Goal: Information Seeking & Learning: Understand process/instructions

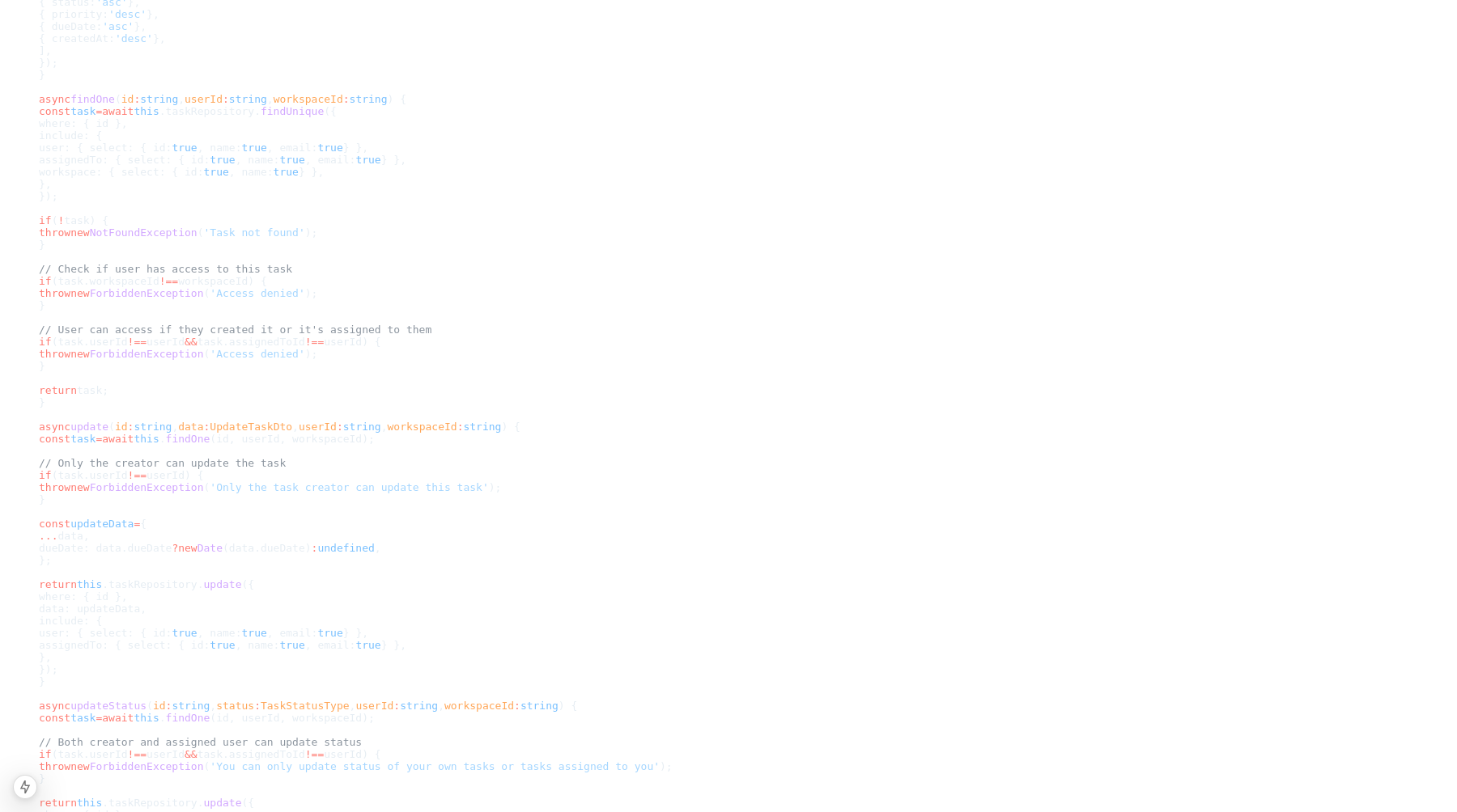
scroll to position [3735, 0]
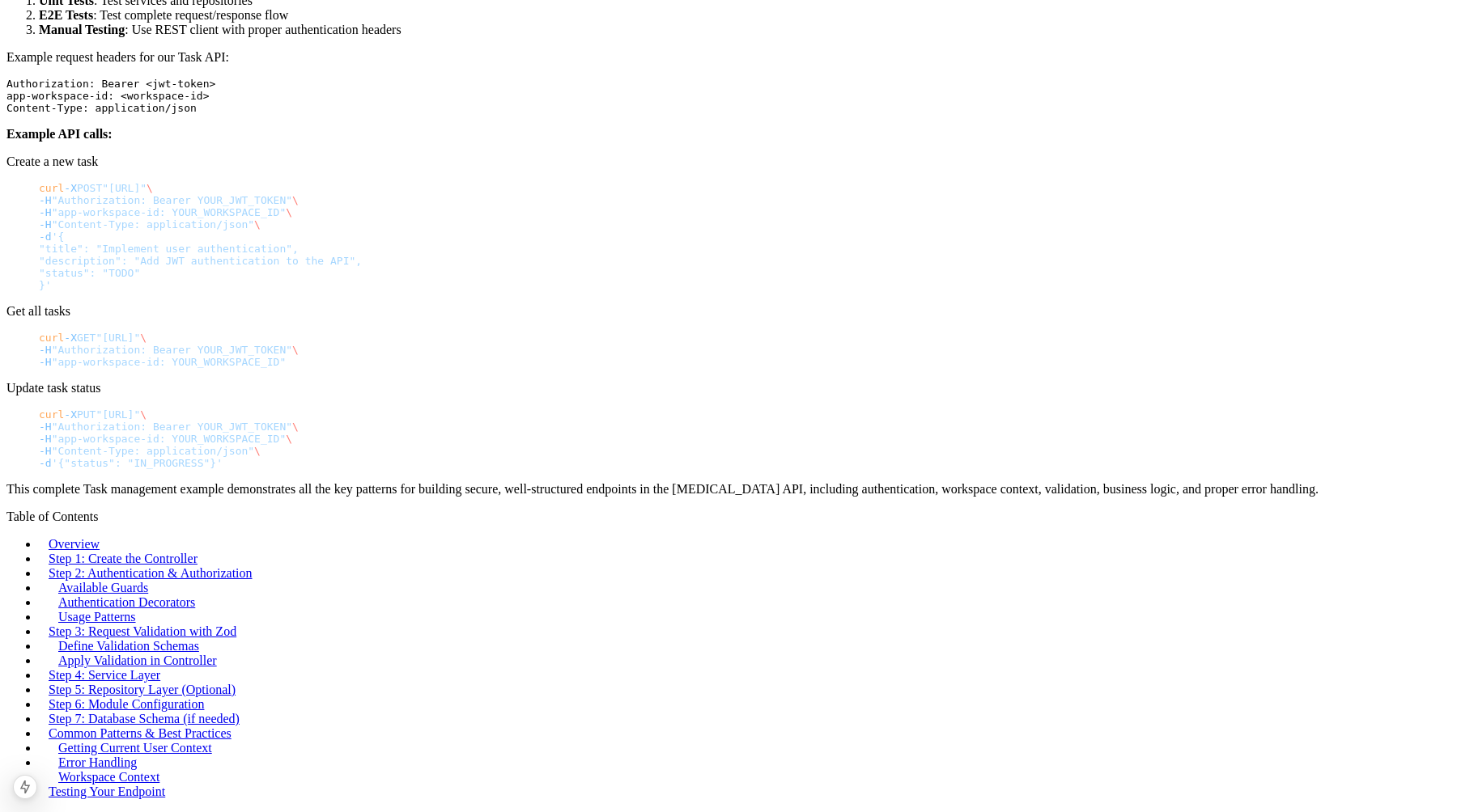
scroll to position [8877, 0]
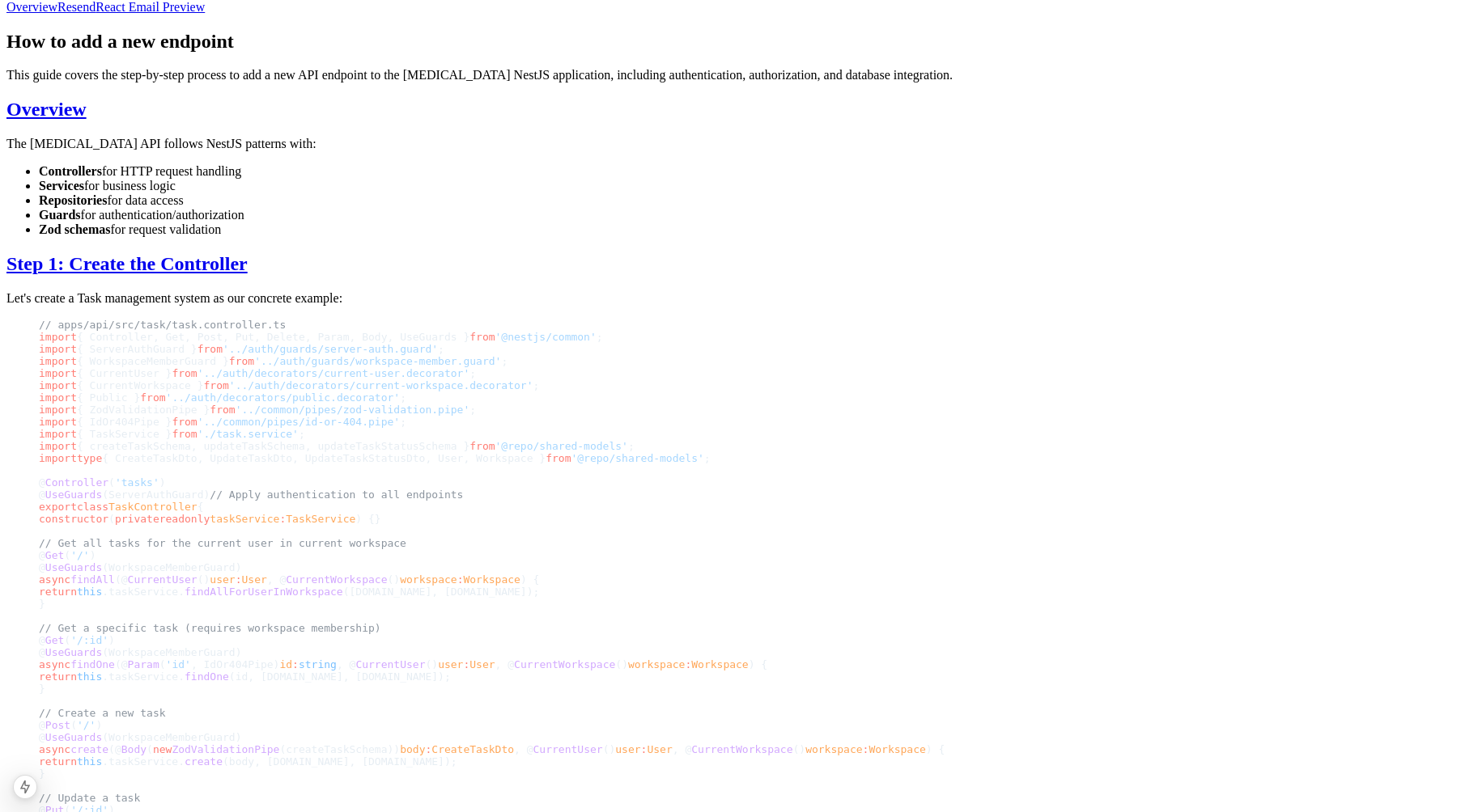
scroll to position [628, 0]
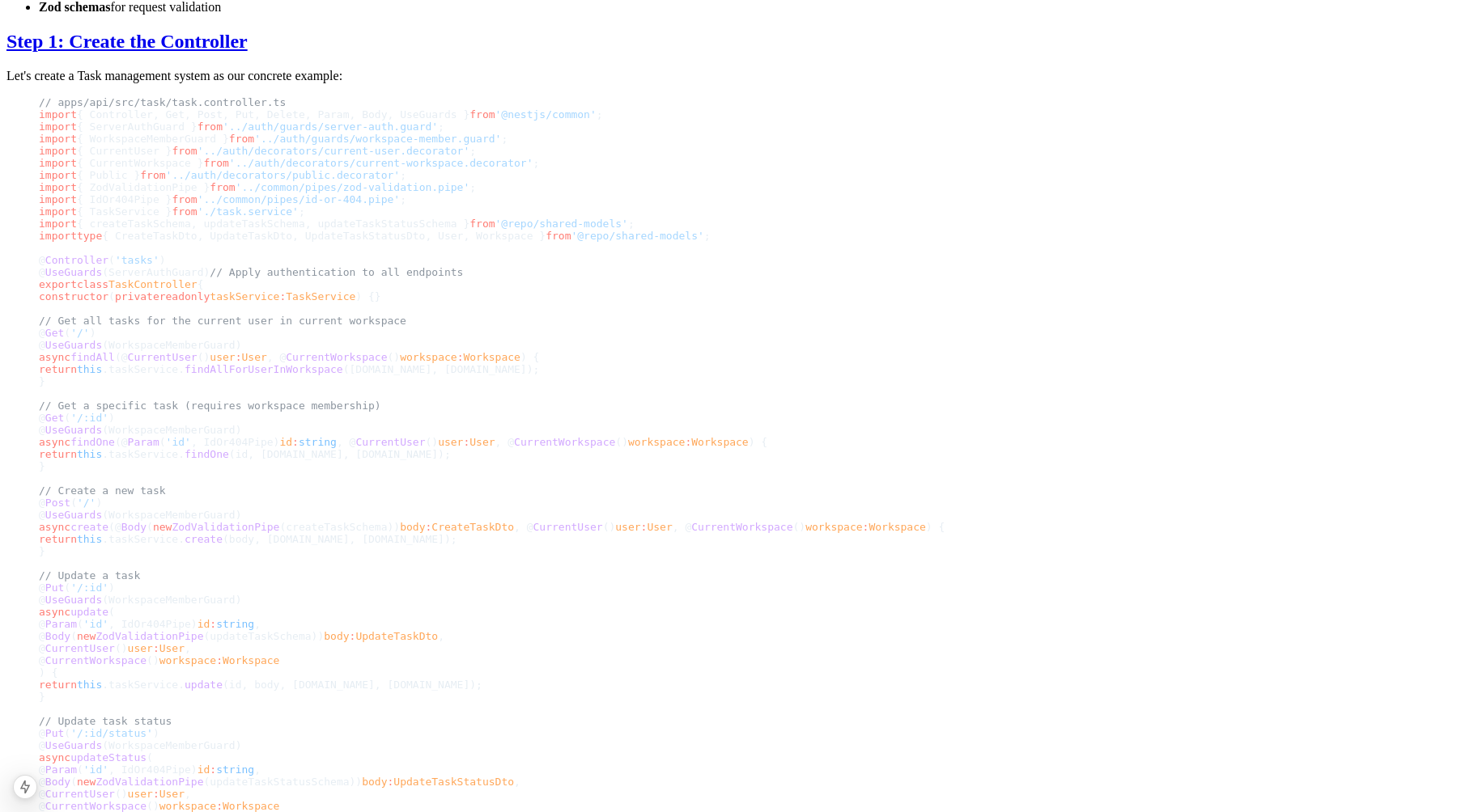
click at [115, 436] on span "findOne" at bounding box center [93, 442] width 45 height 12
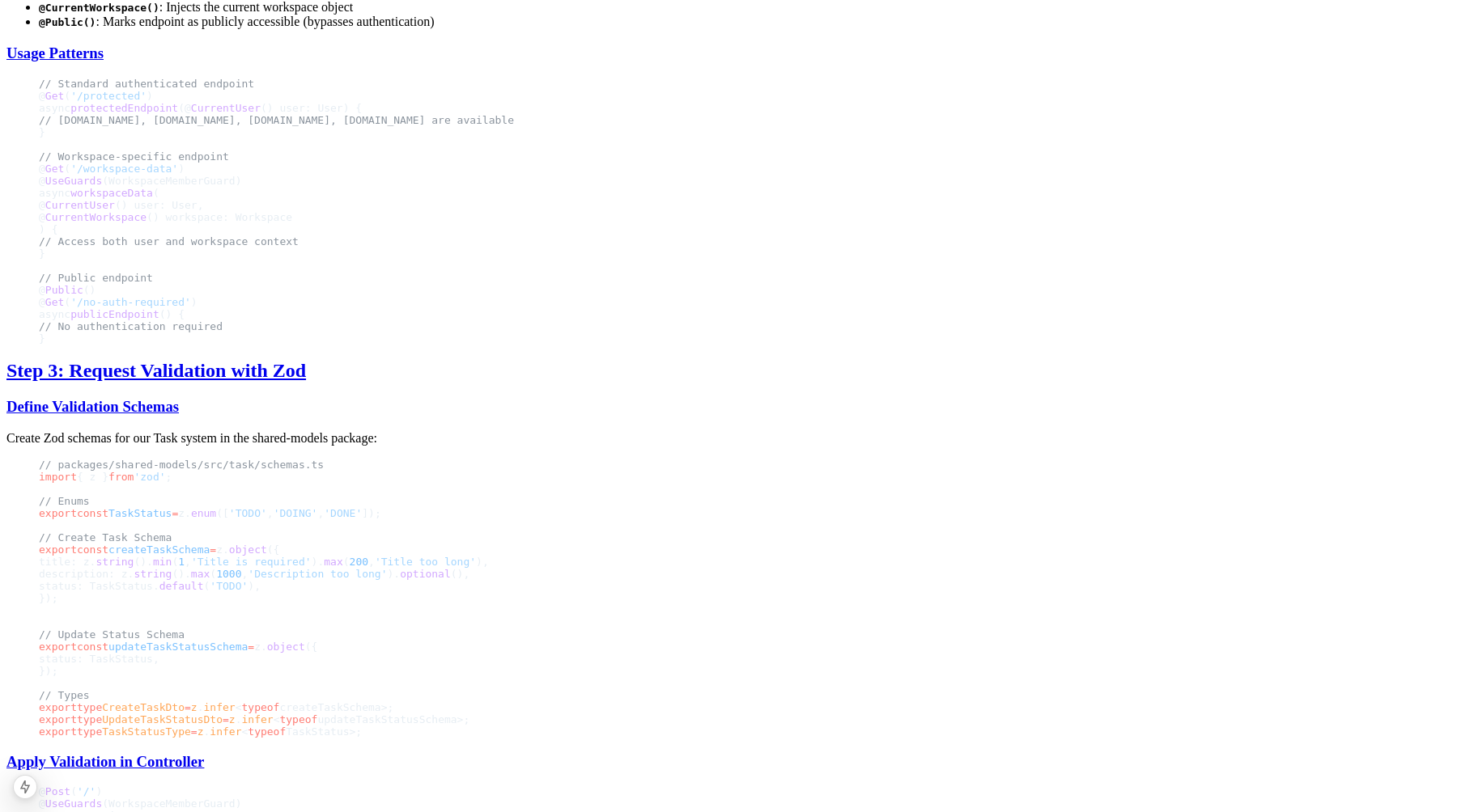
scroll to position [1733, 0]
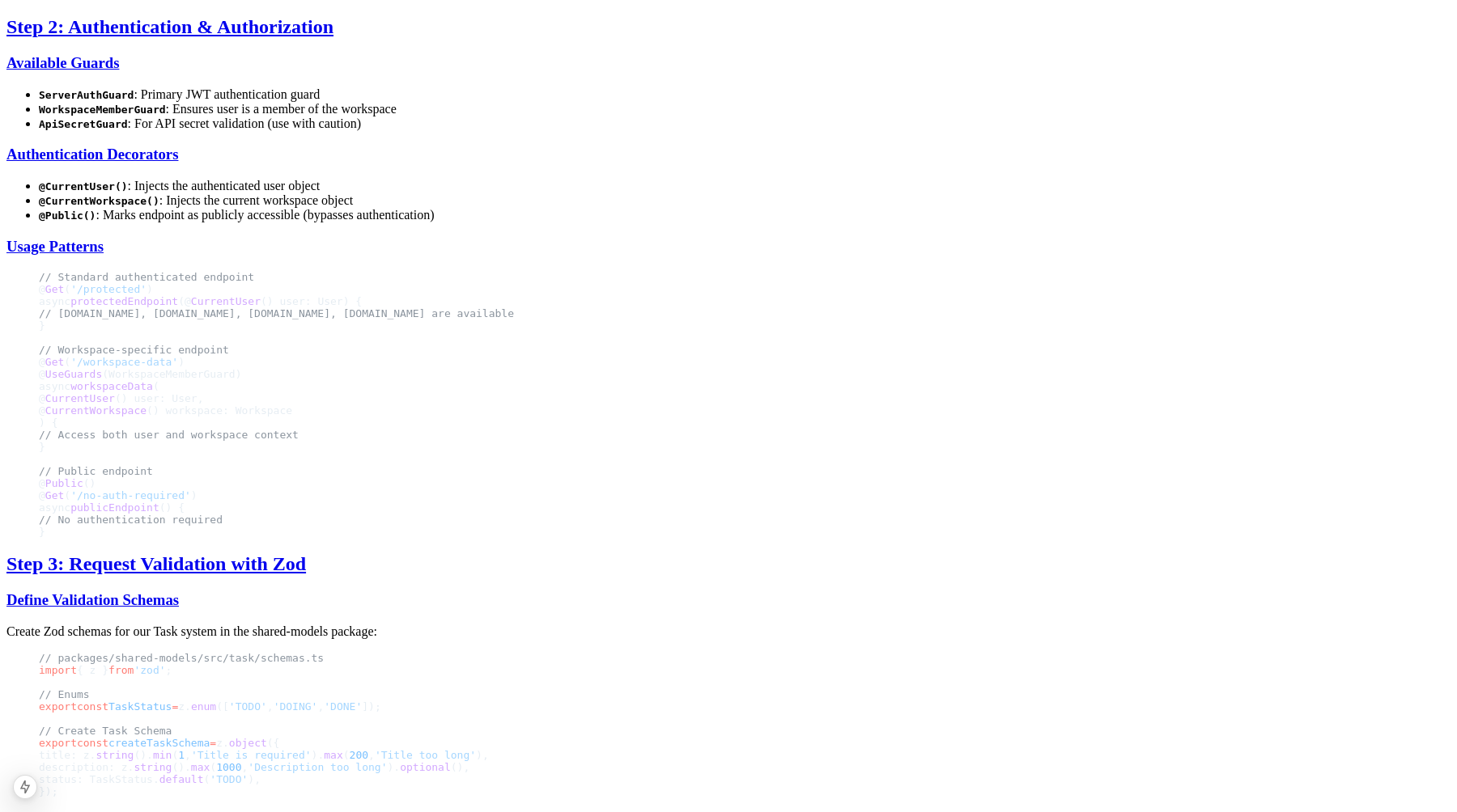
scroll to position [1531, 0]
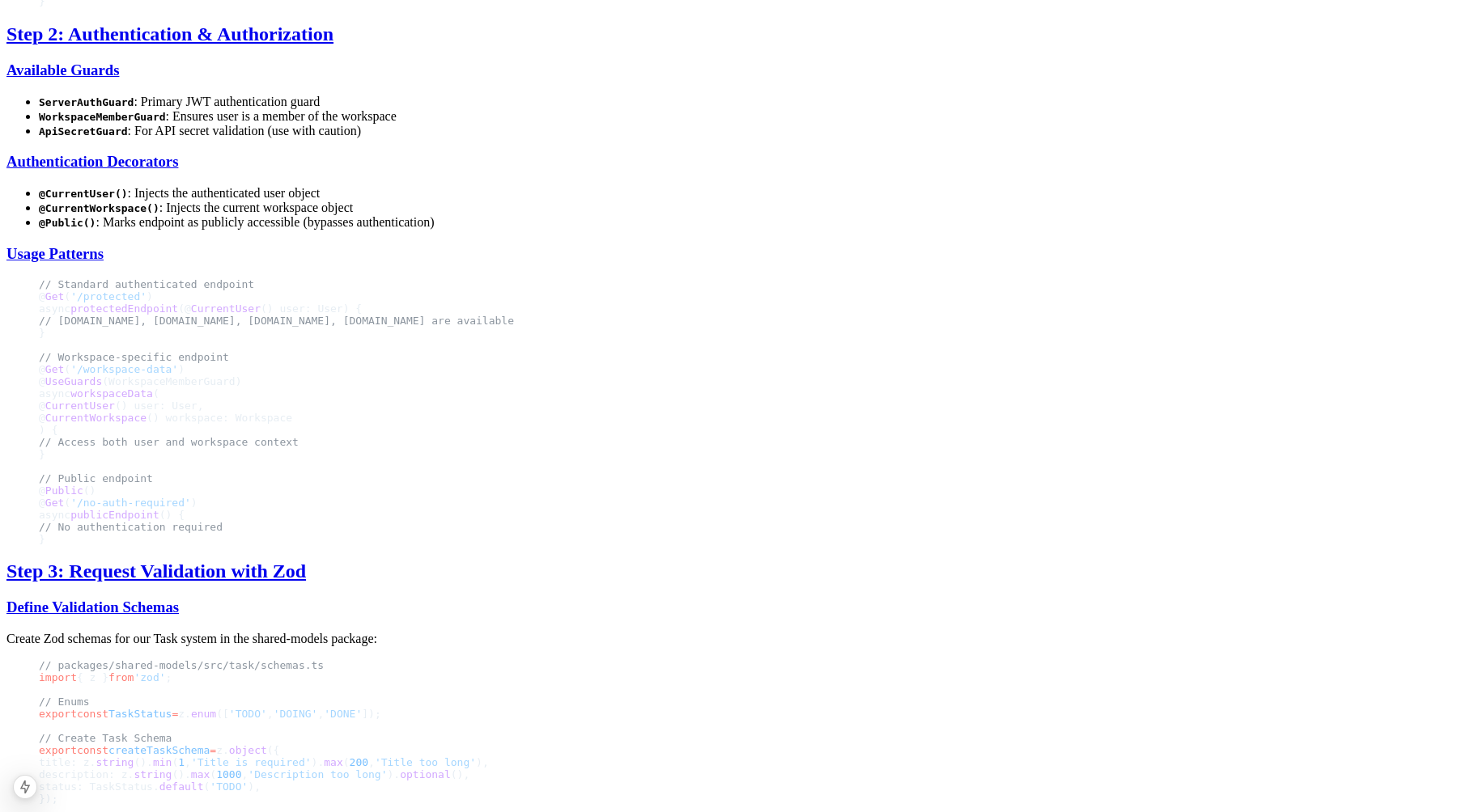
click at [128, 138] on code "ApiSecretGuard" at bounding box center [83, 131] width 89 height 12
copy code "ApiSecretGuard"
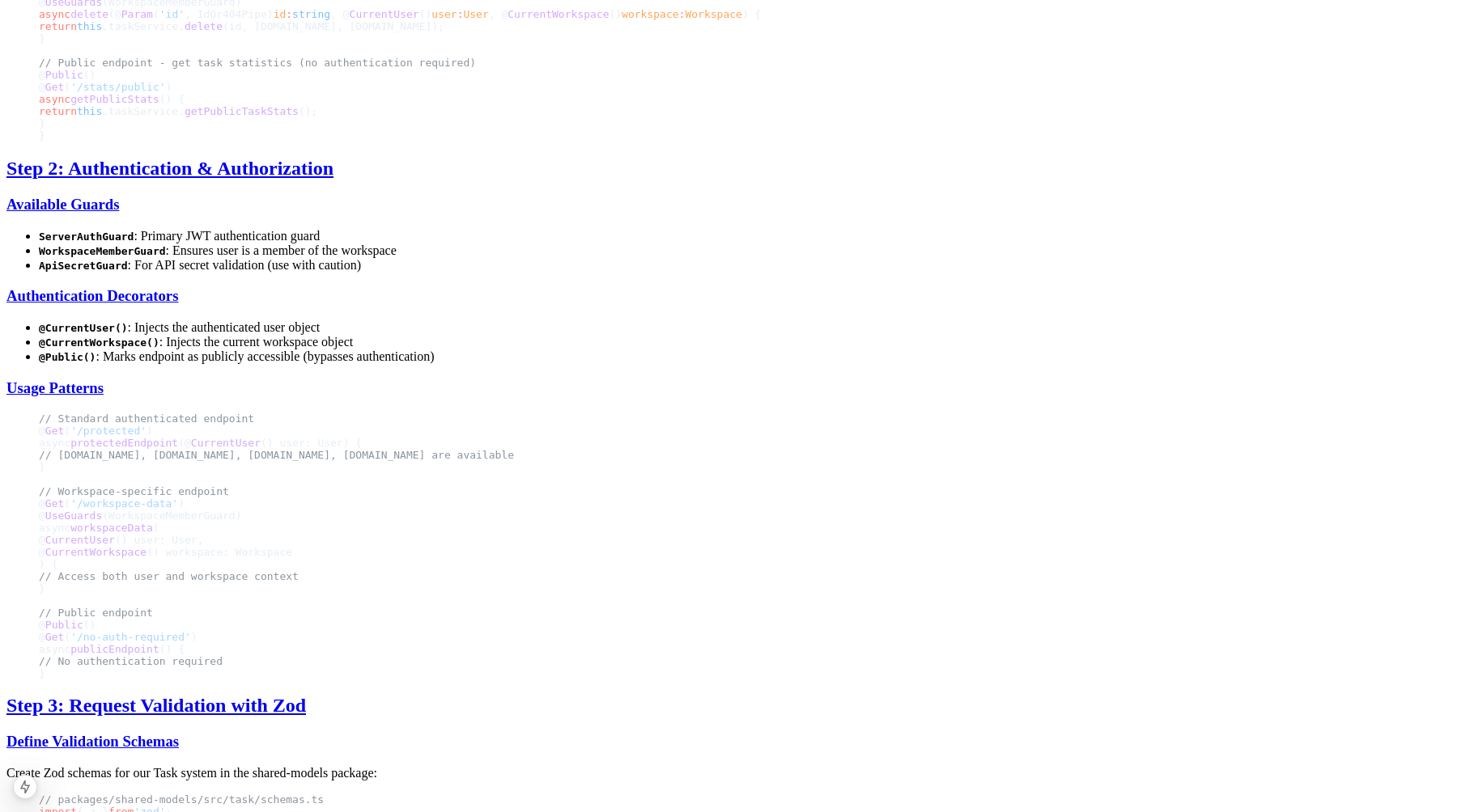
scroll to position [1369, 0]
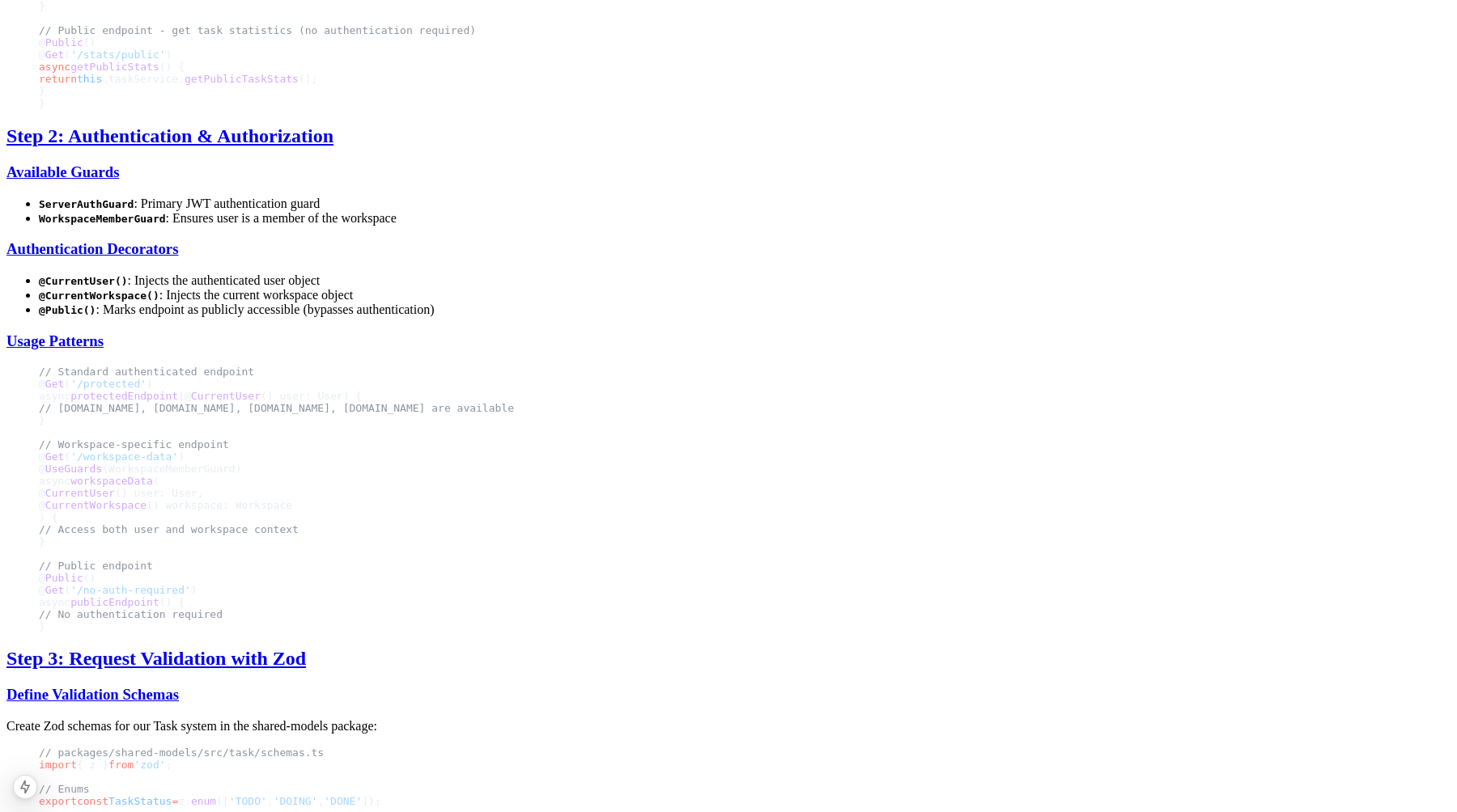
scroll to position [1405, 0]
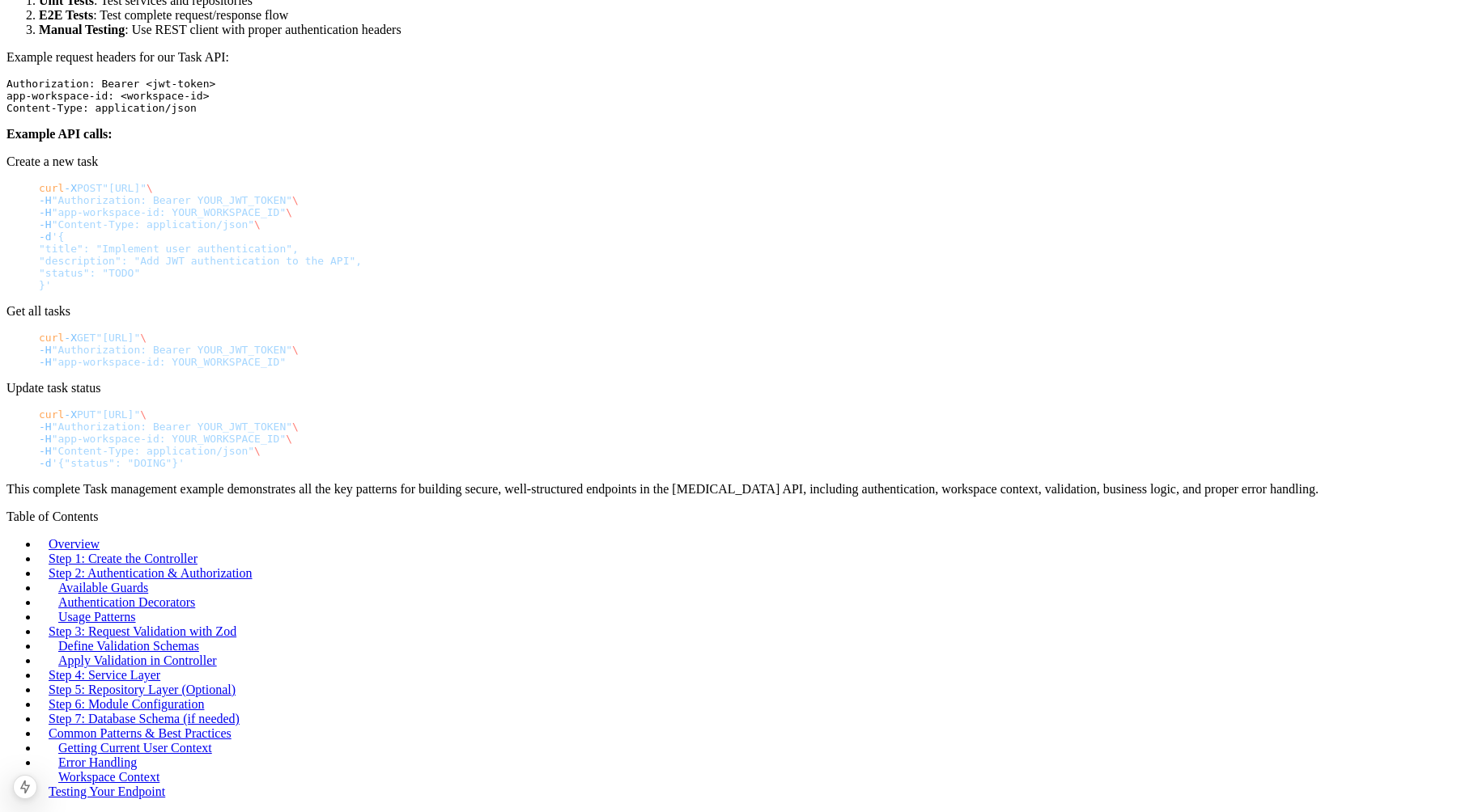
scroll to position [6795, 0]
click at [240, 712] on link "Step 7: Database Schema (if needed)" at bounding box center [144, 719] width 191 height 14
click at [231, 726] on link "Common Patterns & Best Practices" at bounding box center [140, 733] width 183 height 14
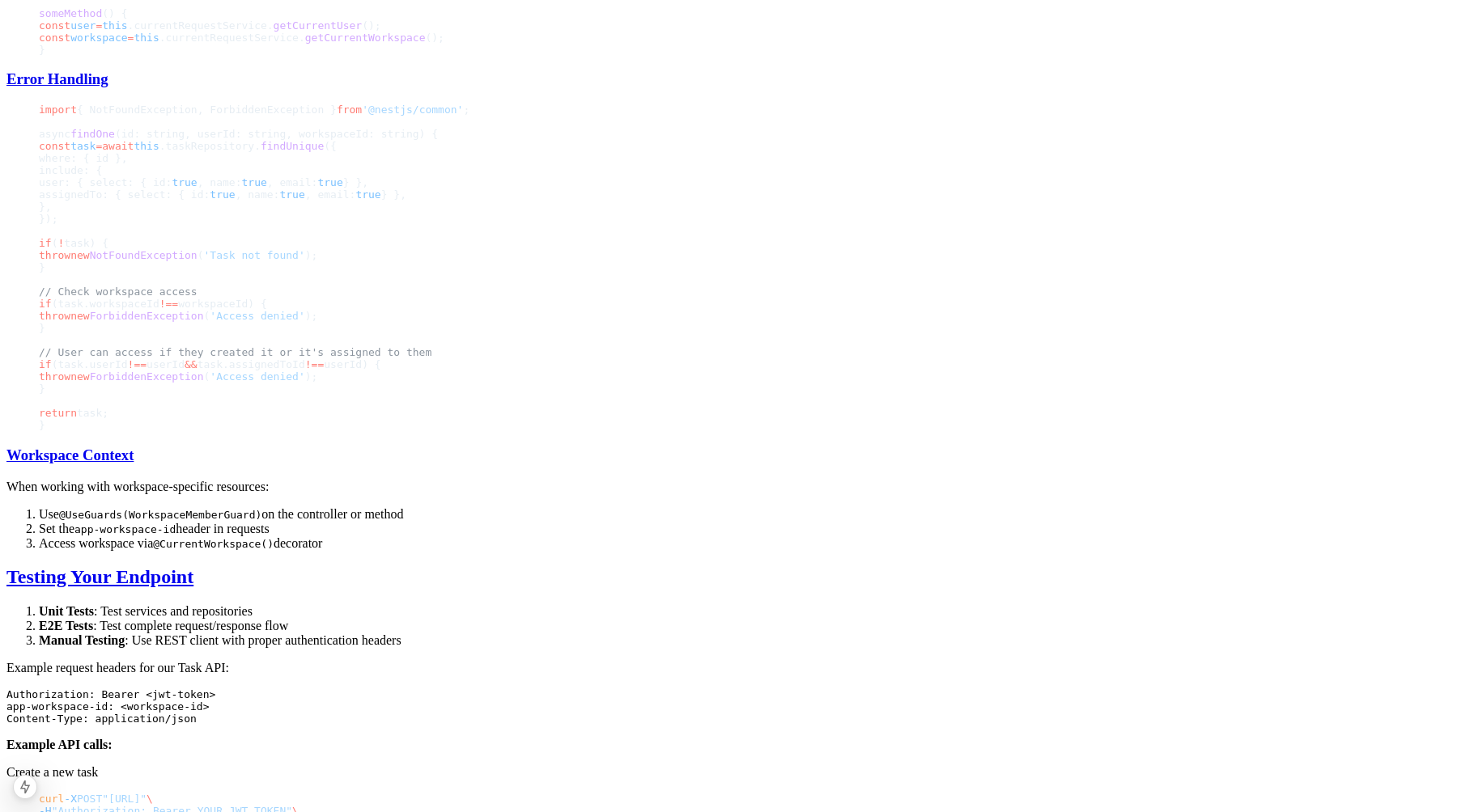
scroll to position [3776, 0]
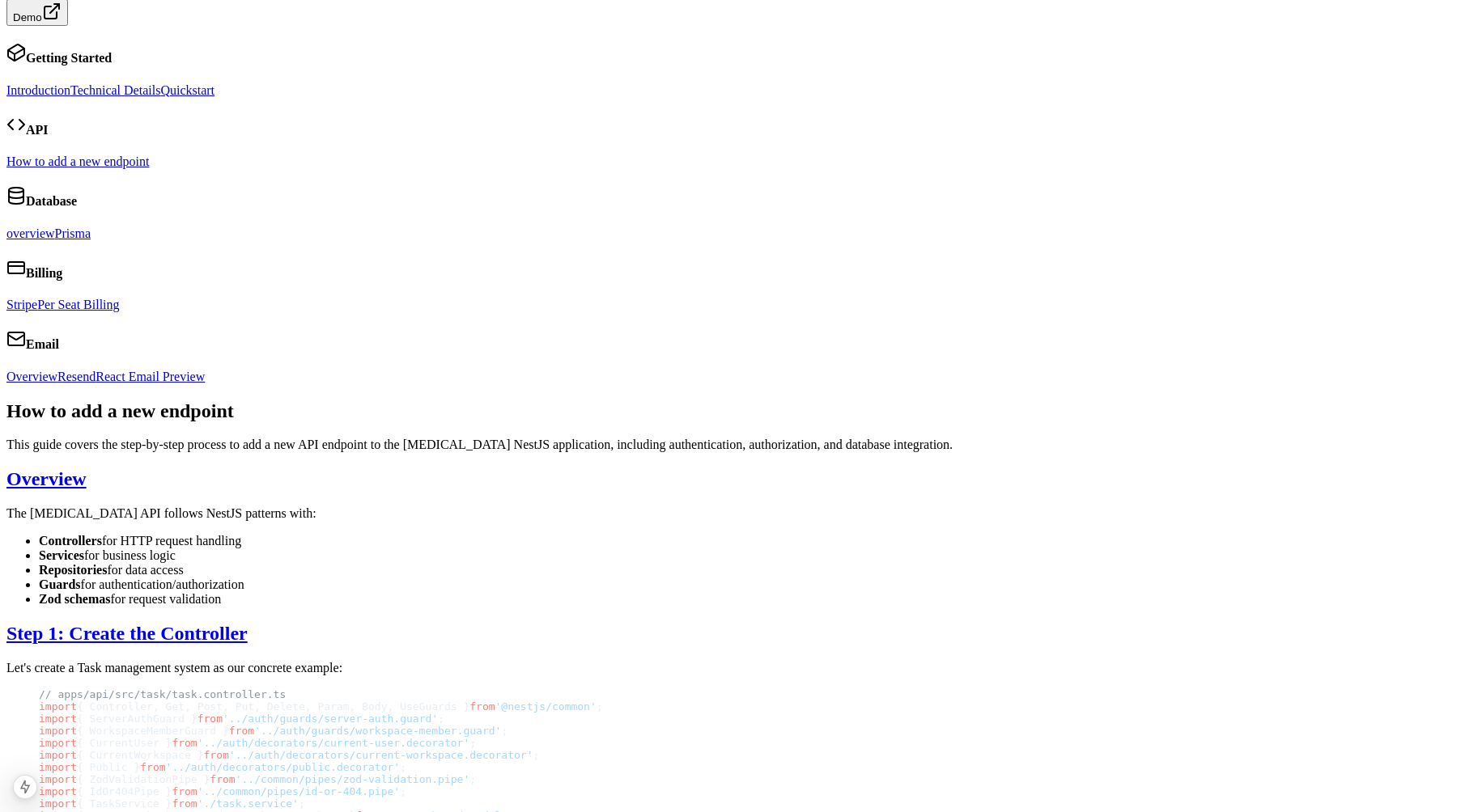
scroll to position [41, 0]
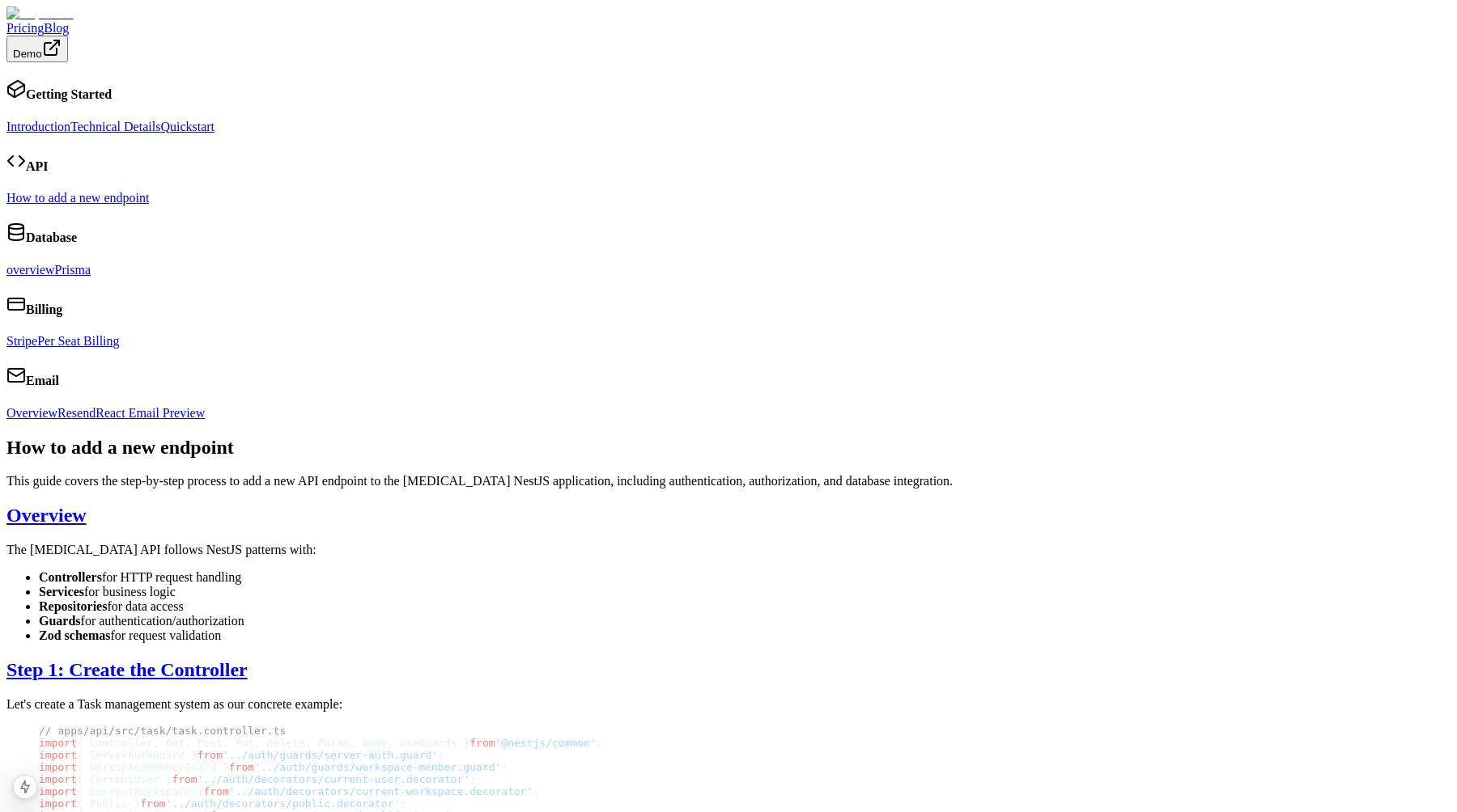
scroll to position [41, 0]
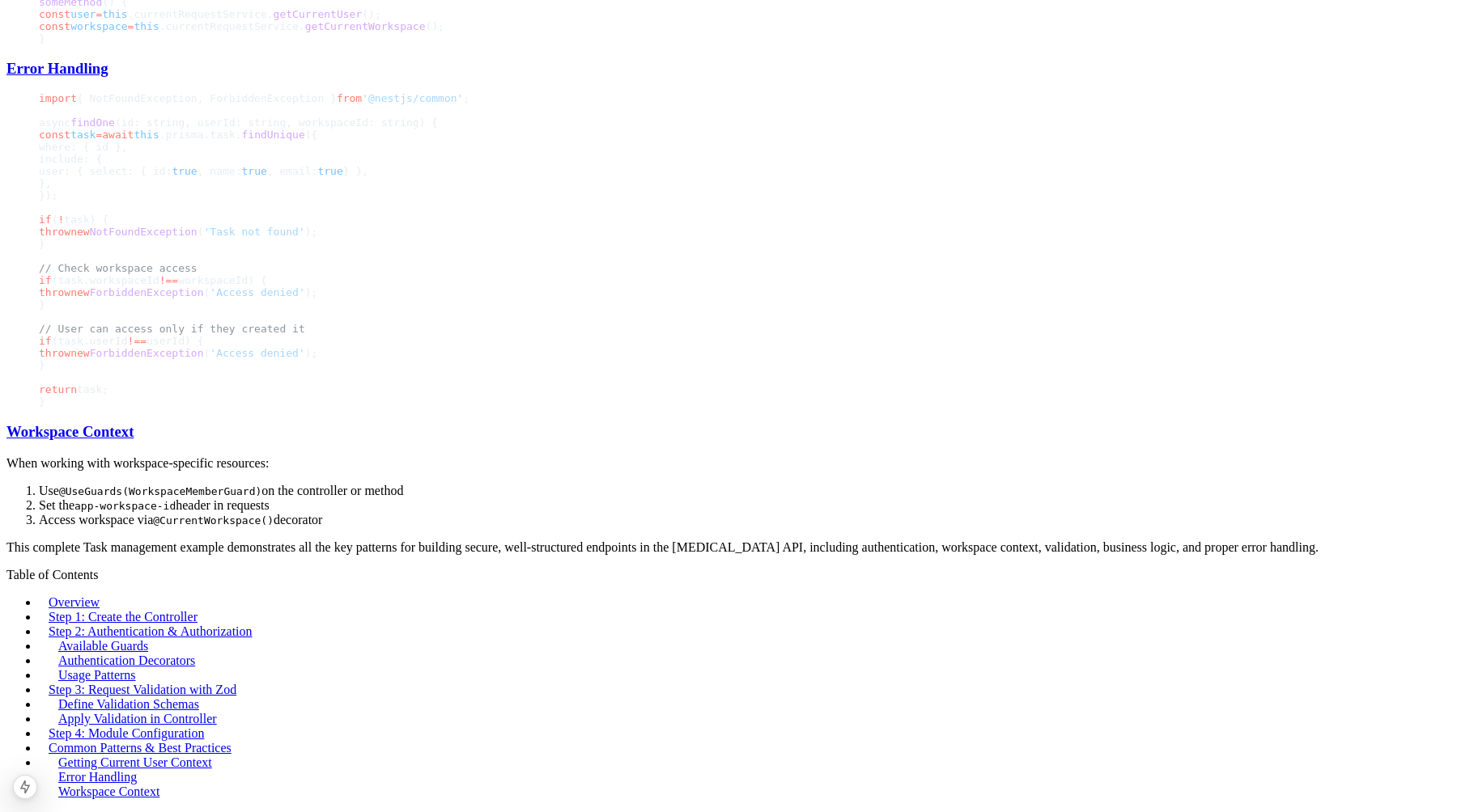
scroll to position [4347, 0]
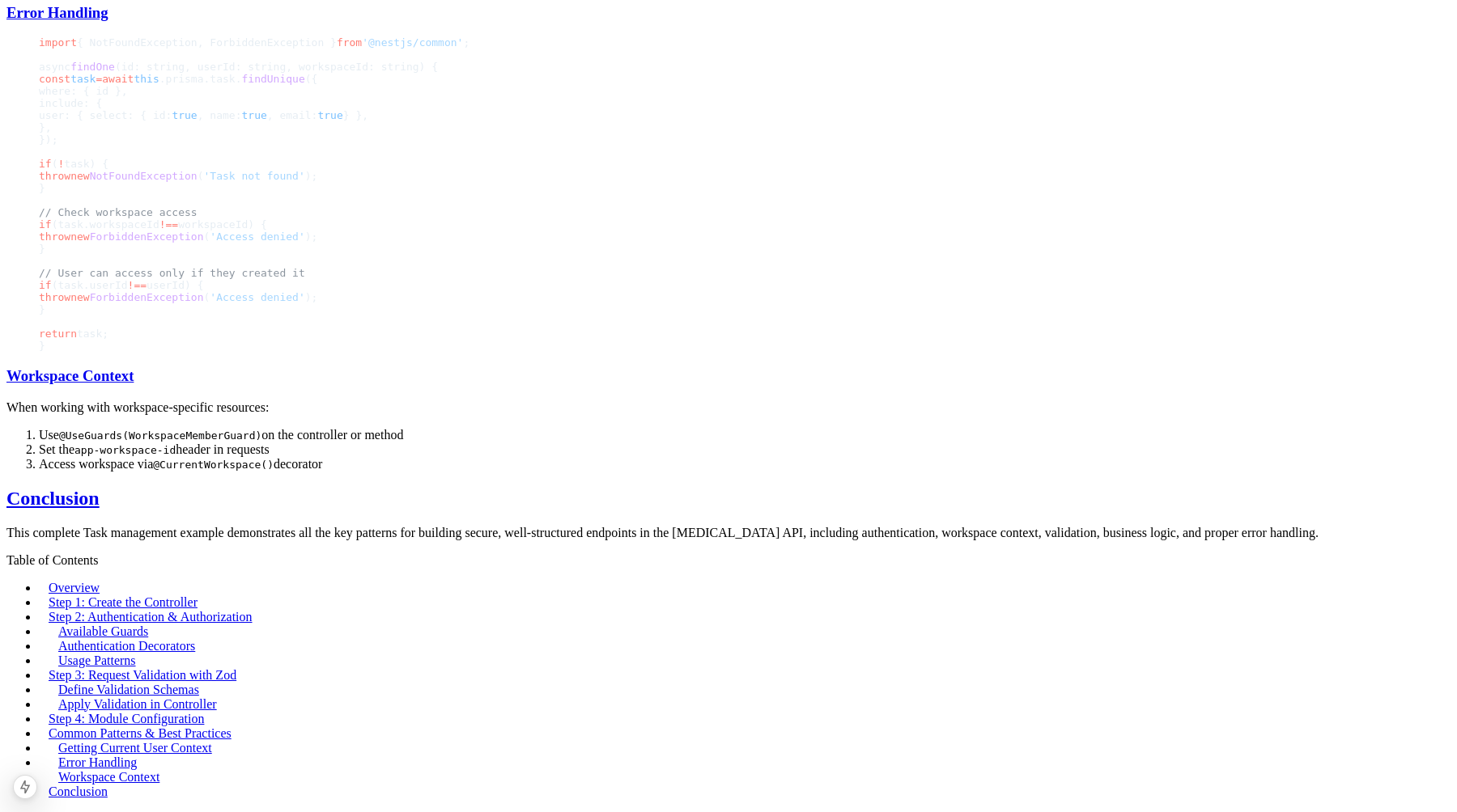
click at [107, 785] on link "Conclusion" at bounding box center [77, 791] width 59 height 14
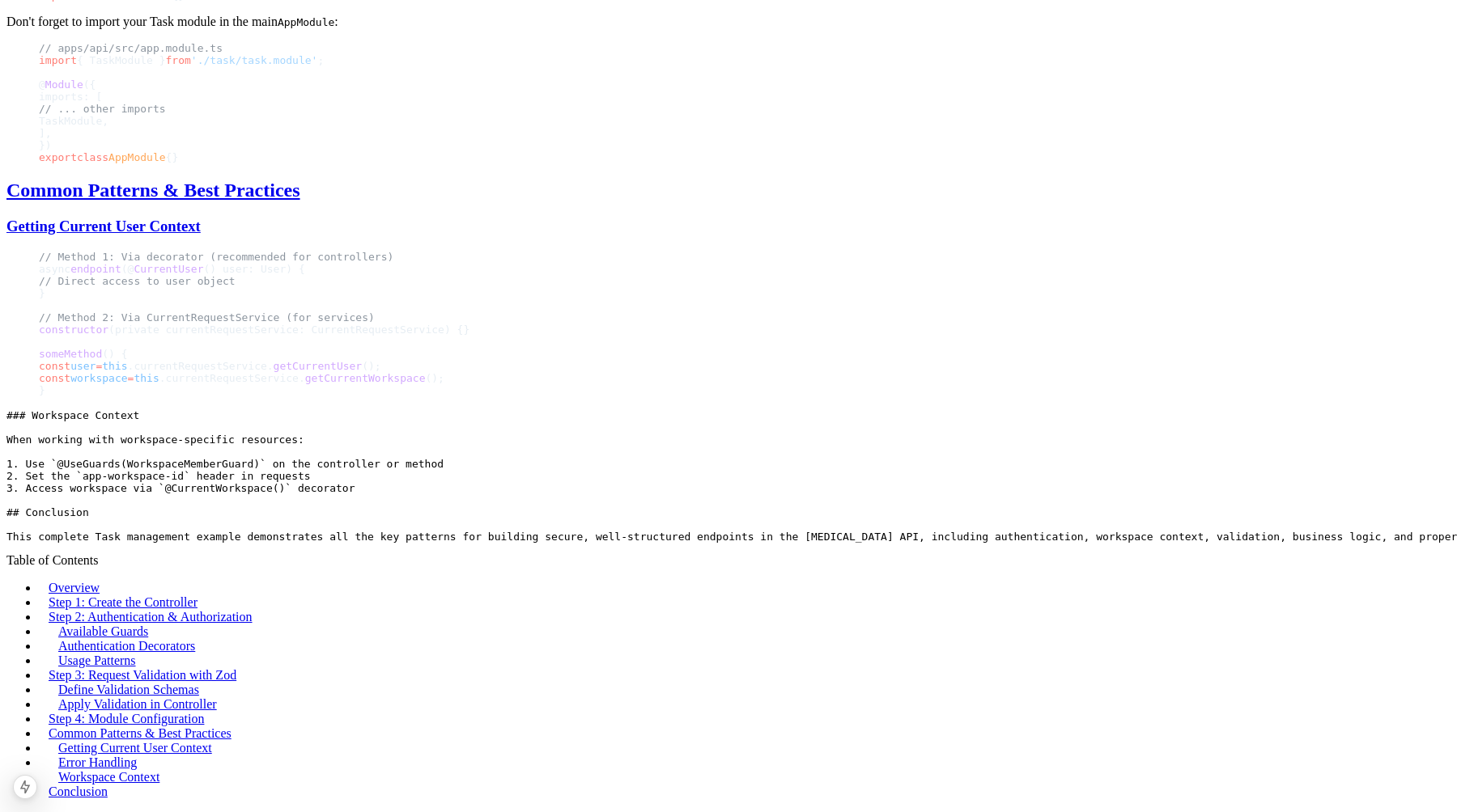
scroll to position [3809, 0]
